Goal: Task Accomplishment & Management: Manage account settings

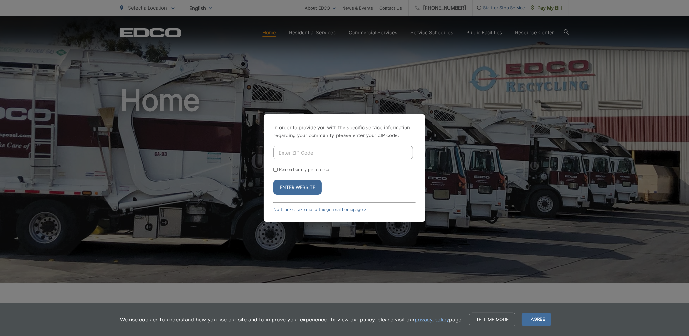
click at [332, 6] on div "In order to provide you with the specific service information regarding your co…" at bounding box center [344, 168] width 689 height 336
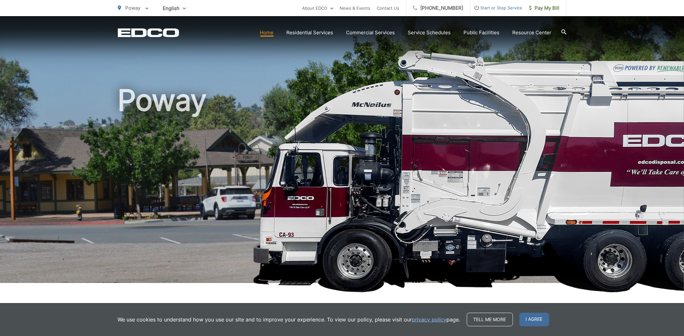
click at [138, 3] on div "Poway To change your zip code, enter it below and press change. Change Take me …" at bounding box center [133, 8] width 31 height 16
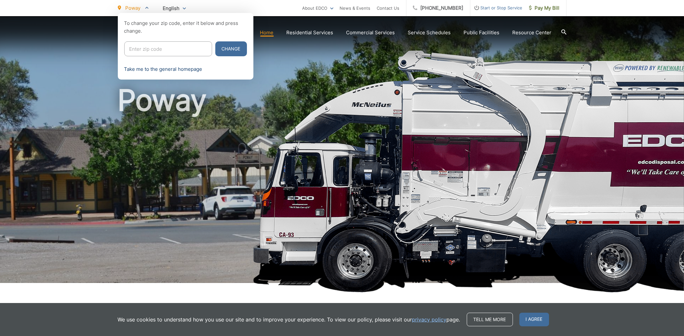
click at [184, 70] on link "Take me to the general homepage" at bounding box center [163, 69] width 78 height 8
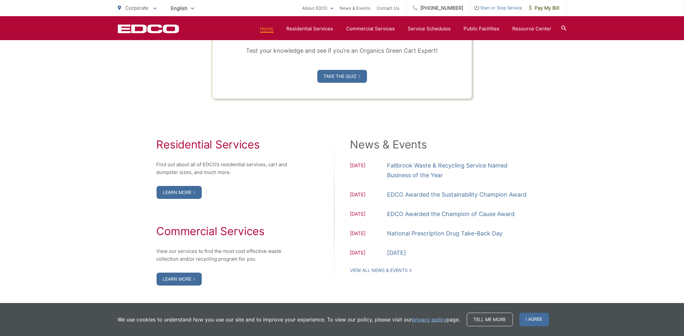
scroll to position [516, 0]
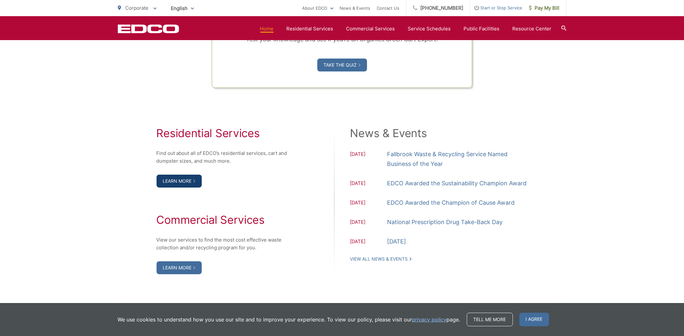
click at [178, 179] on link "Learn More" at bounding box center [179, 180] width 45 height 13
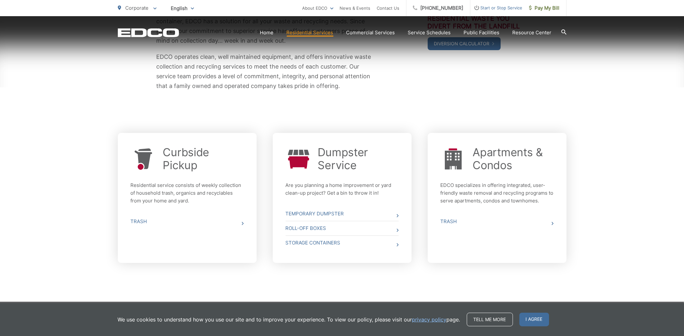
scroll to position [167, 0]
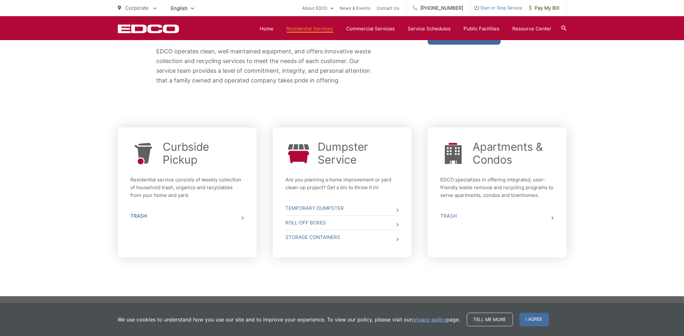
click at [137, 216] on link "Trash" at bounding box center [187, 216] width 113 height 14
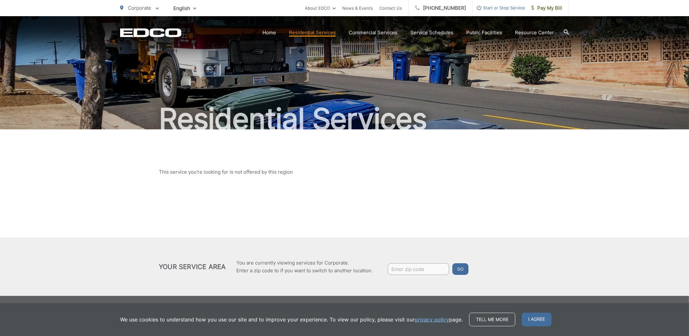
click at [572, 32] on div "EDCO Logo Home Residential Services Curbside Pickup Trash Dumpster Service Temp…" at bounding box center [344, 27] width 689 height 23
click at [560, 20] on div "EDCO Logo Home Residential Services Curbside Pickup Trash Dumpster Service Temp…" at bounding box center [344, 27] width 689 height 23
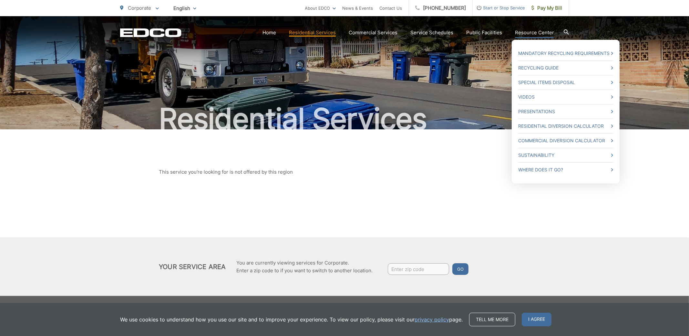
click at [537, 30] on link "Resource Center" at bounding box center [534, 33] width 39 height 8
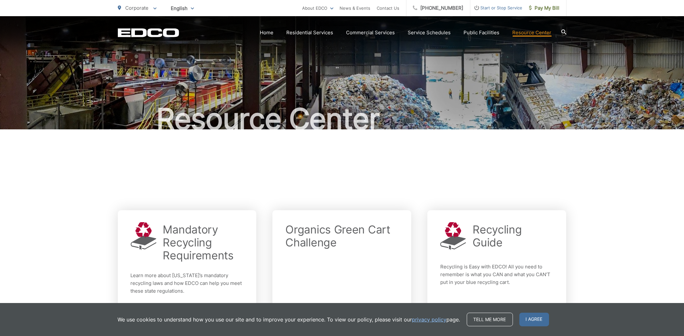
click at [567, 32] on div "EDCO Logo Home Residential Services Curbside Pickup Trash Dumpster Service Temp…" at bounding box center [342, 27] width 684 height 23
click at [562, 32] on icon at bounding box center [564, 31] width 5 height 5
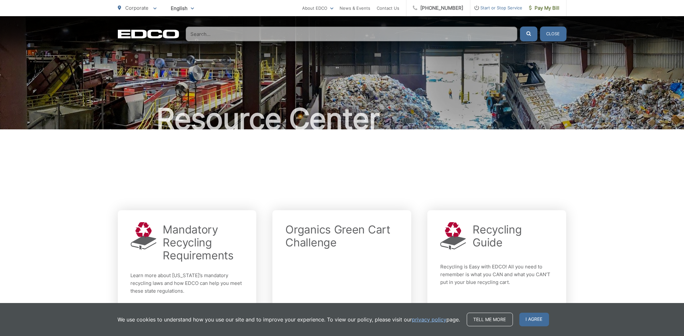
click at [330, 32] on input "Search" at bounding box center [352, 33] width 332 height 15
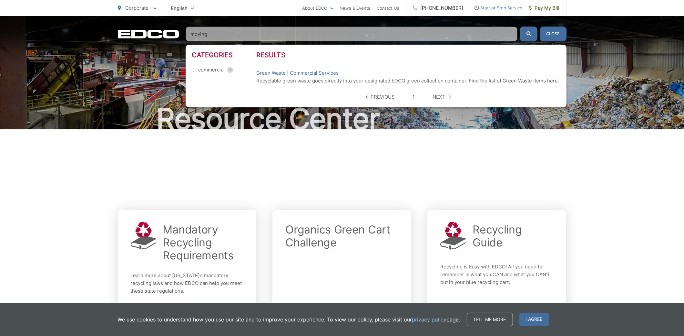
type input "moving"
click at [520, 26] on button "submit" at bounding box center [528, 33] width 17 height 15
click at [239, 38] on input "moving" at bounding box center [352, 33] width 332 height 15
click at [520, 26] on button "submit" at bounding box center [528, 33] width 17 height 15
click at [489, 7] on span "Start or Stop Service" at bounding box center [497, 8] width 52 height 8
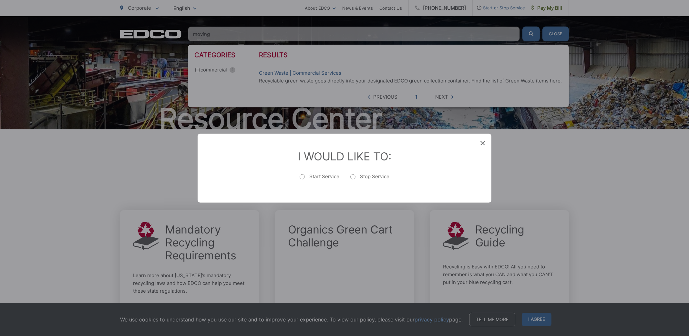
click at [355, 176] on label "Stop Service" at bounding box center [369, 179] width 39 height 13
radio input "true"
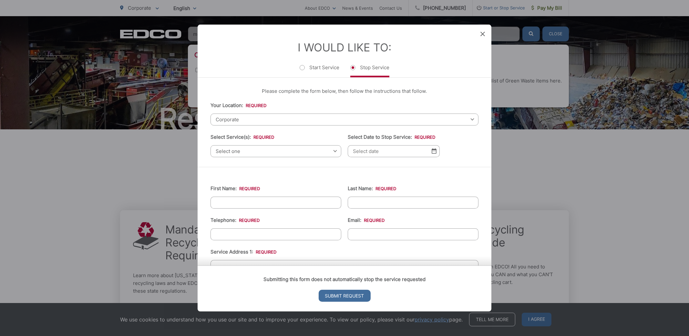
click at [484, 34] on icon at bounding box center [483, 34] width 5 height 5
